Goal: Check status: Check status

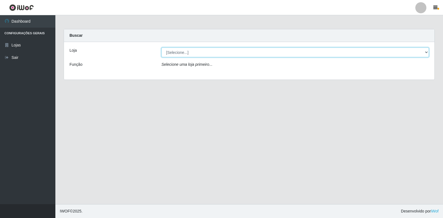
click at [191, 54] on select "[Selecione...] Atacado Vem - Loja 30 Laranjeiras Velha" at bounding box center [294, 53] width 267 height 10
select select "495"
click at [161, 48] on select "[Selecione...] Atacado Vem - Loja 30 Laranjeiras Velha" at bounding box center [294, 53] width 267 height 10
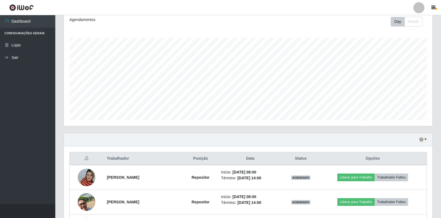
scroll to position [194, 0]
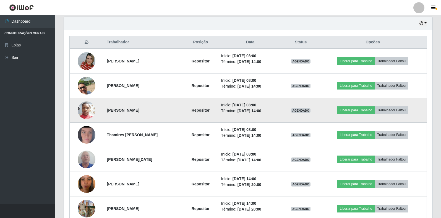
click at [83, 113] on img at bounding box center [87, 110] width 18 height 24
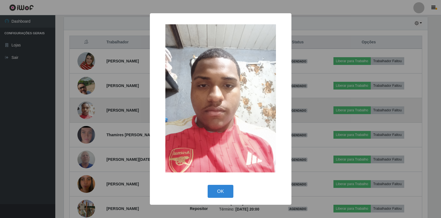
scroll to position [115, 365]
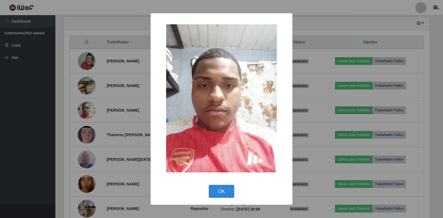
click at [139, 156] on div "× OK Cancel" at bounding box center [221, 109] width 443 height 218
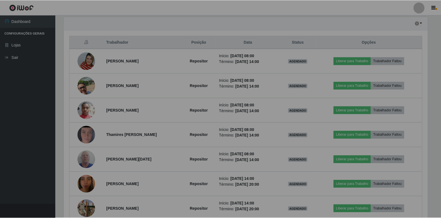
scroll to position [115, 369]
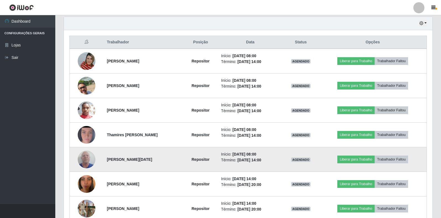
click at [79, 161] on img at bounding box center [87, 160] width 18 height 24
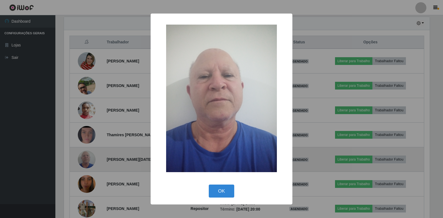
click at [79, 161] on div "× OK Cancel" at bounding box center [221, 109] width 443 height 218
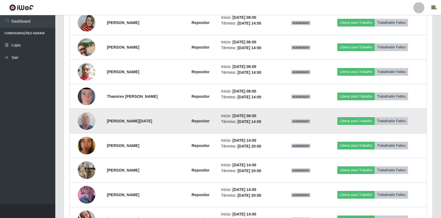
scroll to position [272, 0]
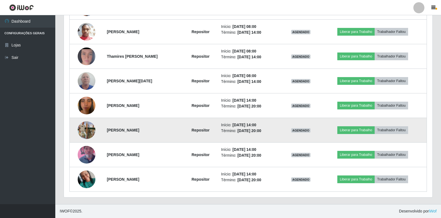
click at [87, 131] on img at bounding box center [87, 131] width 18 height 32
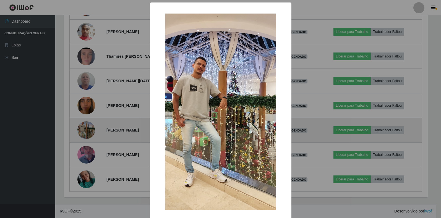
scroll to position [115, 365]
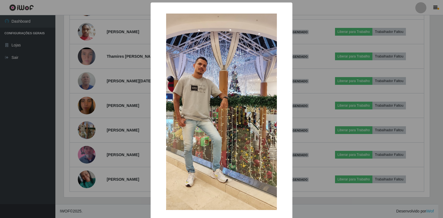
click at [142, 138] on div "× OK Cancel" at bounding box center [221, 109] width 443 height 218
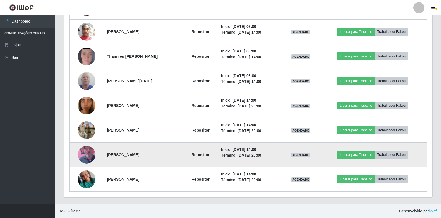
click at [82, 149] on img at bounding box center [87, 155] width 18 height 32
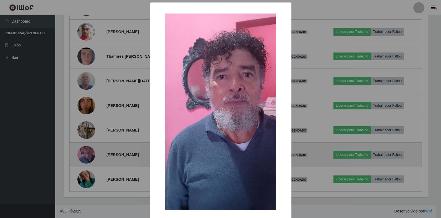
scroll to position [115, 365]
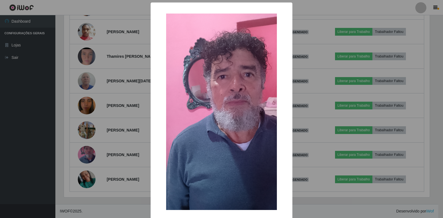
click at [116, 155] on div "× OK Cancel" at bounding box center [221, 109] width 443 height 218
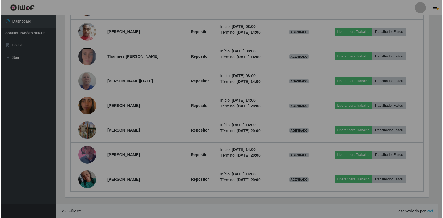
scroll to position [115, 369]
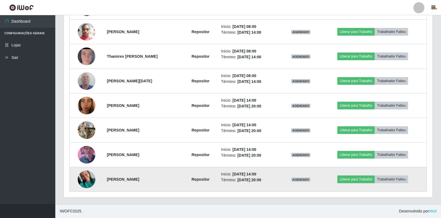
click at [84, 180] on img at bounding box center [87, 180] width 18 height 24
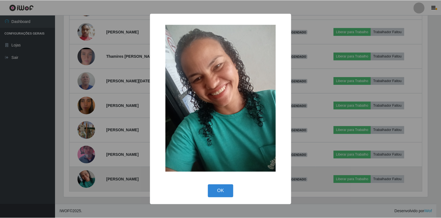
scroll to position [115, 365]
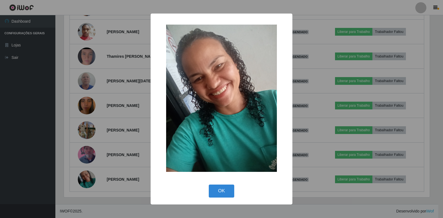
click at [128, 184] on div "× OK Cancel" at bounding box center [221, 109] width 443 height 218
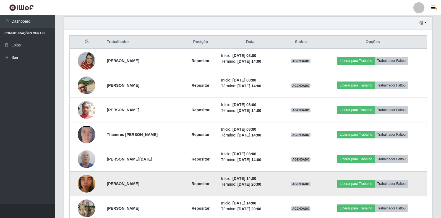
scroll to position [189, 0]
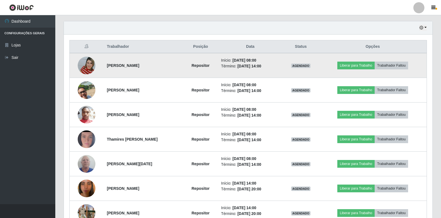
click at [85, 63] on img at bounding box center [87, 66] width 18 height 32
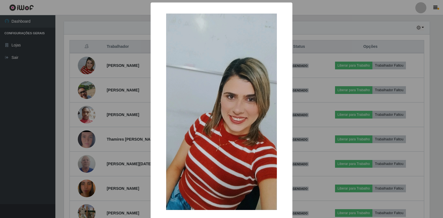
click at [141, 115] on div "× OK Cancel" at bounding box center [221, 109] width 443 height 218
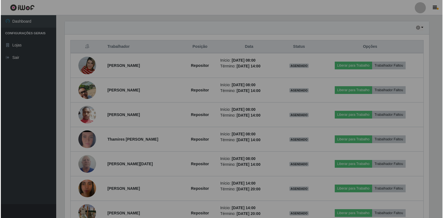
scroll to position [115, 369]
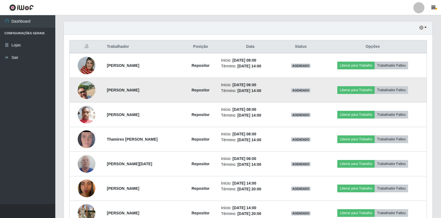
click at [84, 92] on img at bounding box center [87, 90] width 18 height 32
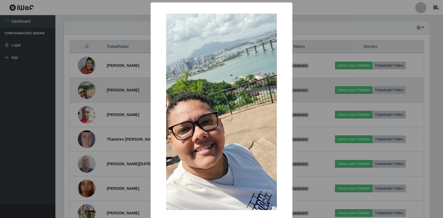
scroll to position [0, 0]
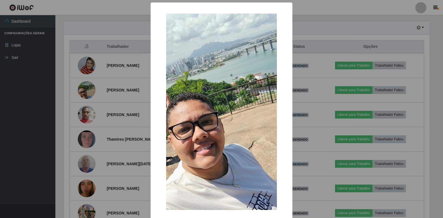
click at [131, 157] on div "× OK Cancel" at bounding box center [221, 109] width 443 height 218
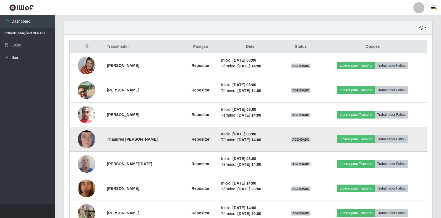
click at [87, 139] on img at bounding box center [87, 139] width 18 height 39
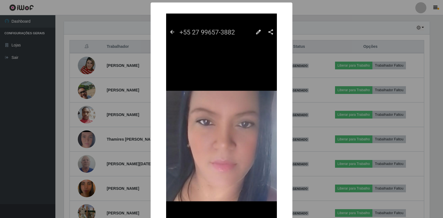
click at [129, 152] on div "× OK Cancel" at bounding box center [221, 109] width 443 height 218
